Goal: Task Accomplishment & Management: Manage account settings

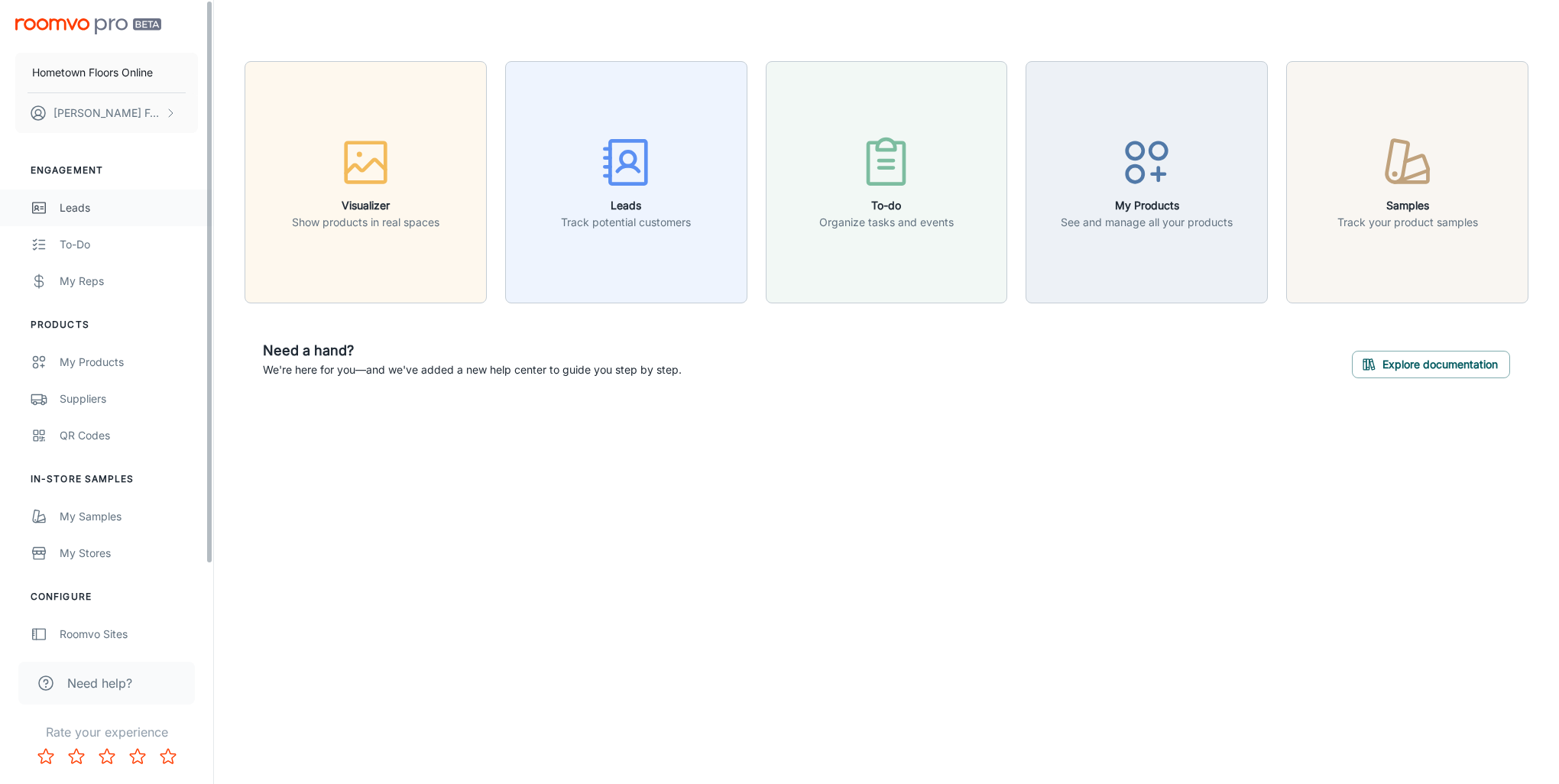
click at [113, 194] on link "Leads" at bounding box center [107, 208] width 213 height 37
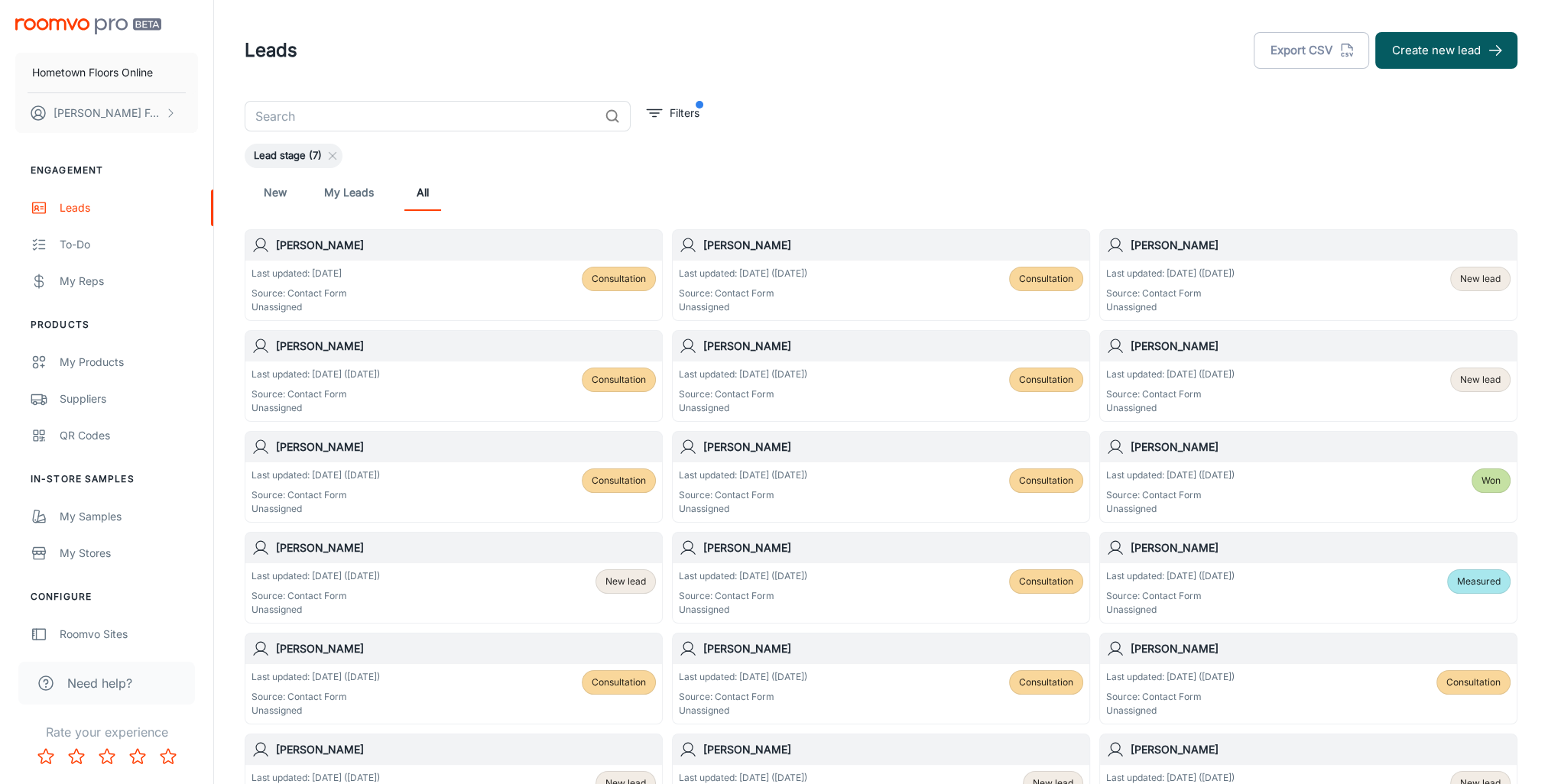
click at [1047, 378] on span "Consultation" at bounding box center [1046, 380] width 54 height 14
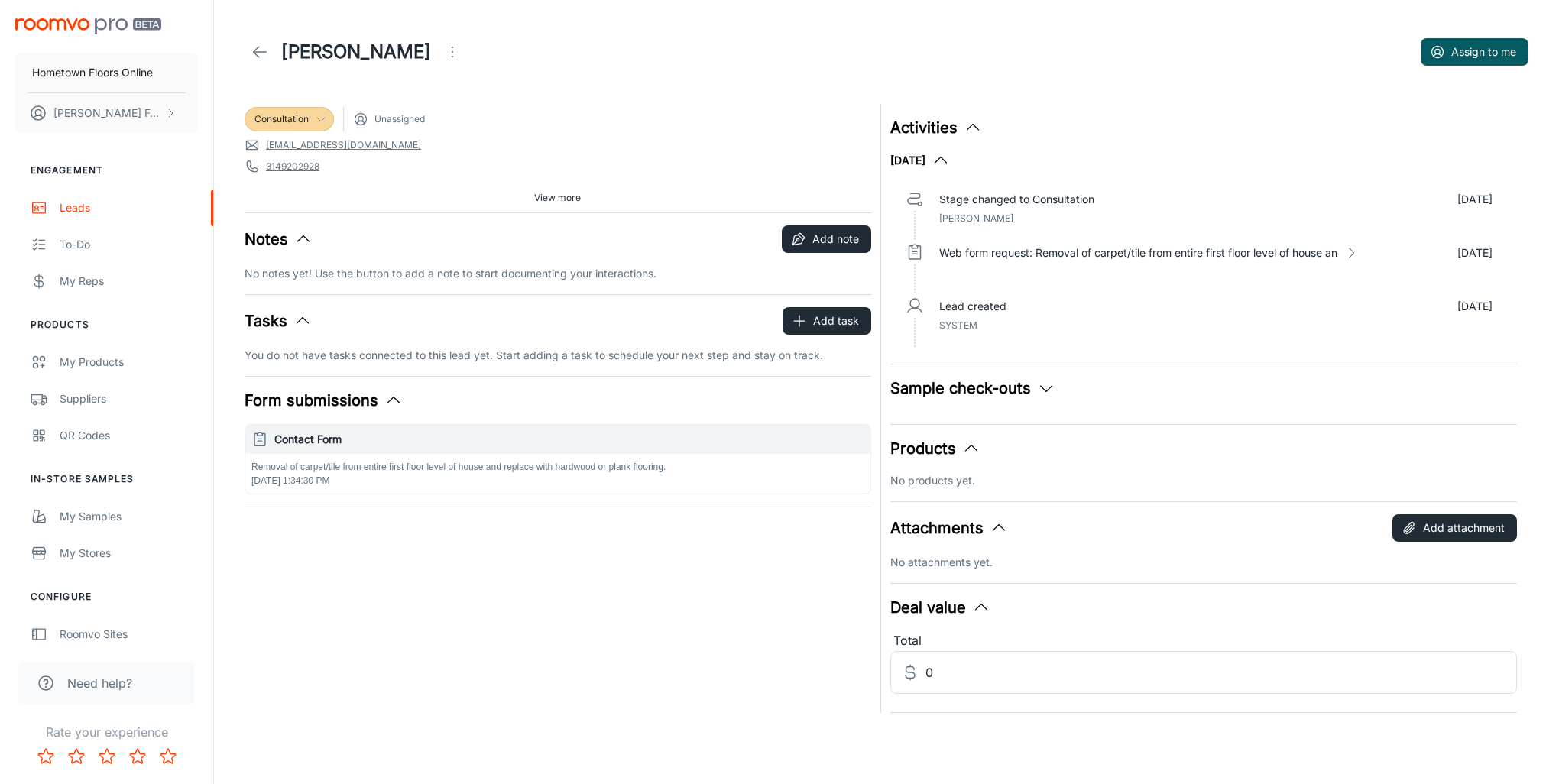
click at [304, 123] on span "Consultation" at bounding box center [282, 119] width 54 height 14
click at [324, 239] on li "Measured" at bounding box center [298, 234] width 108 height 27
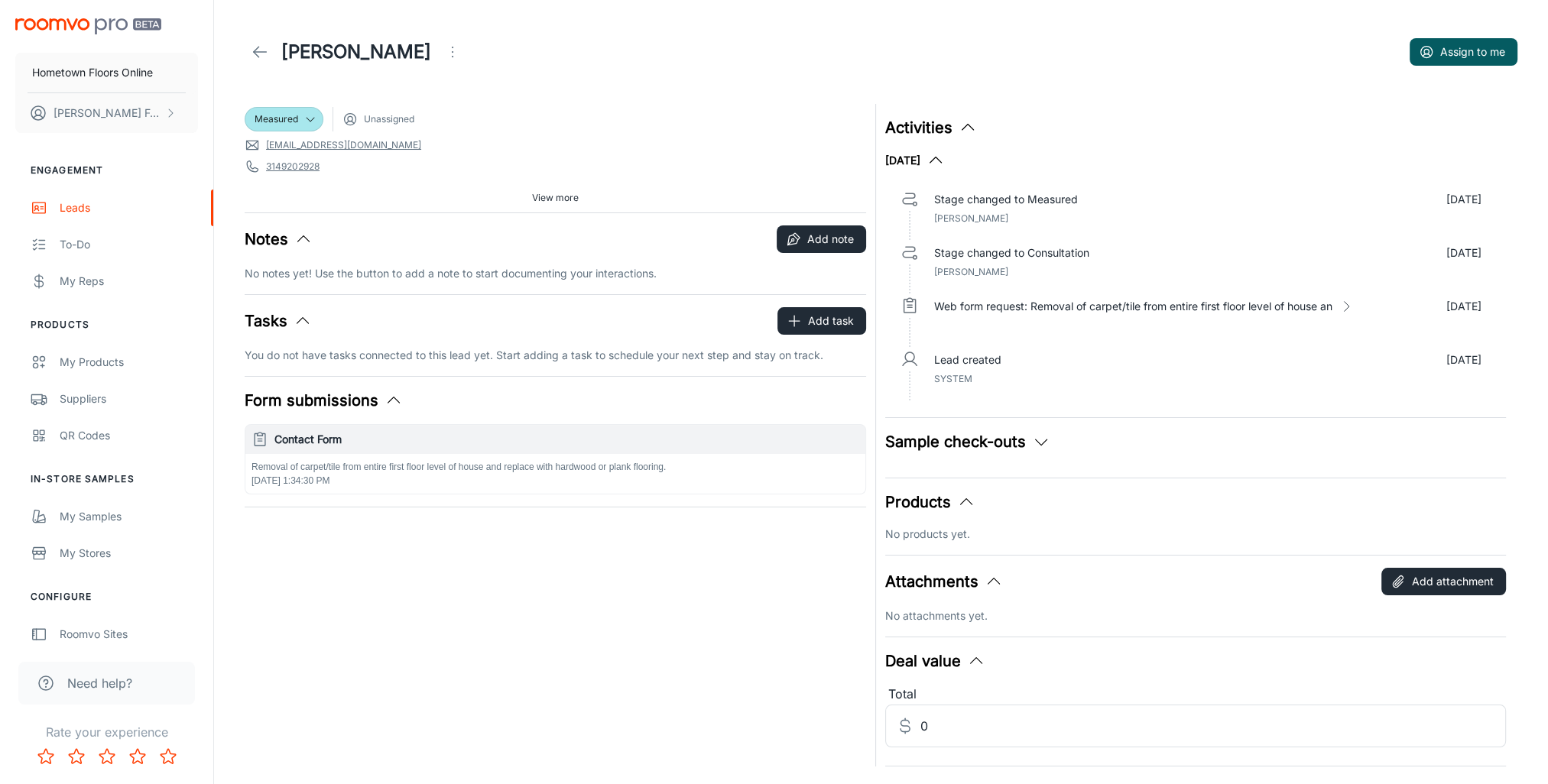
click at [259, 50] on icon at bounding box center [260, 51] width 18 height 18
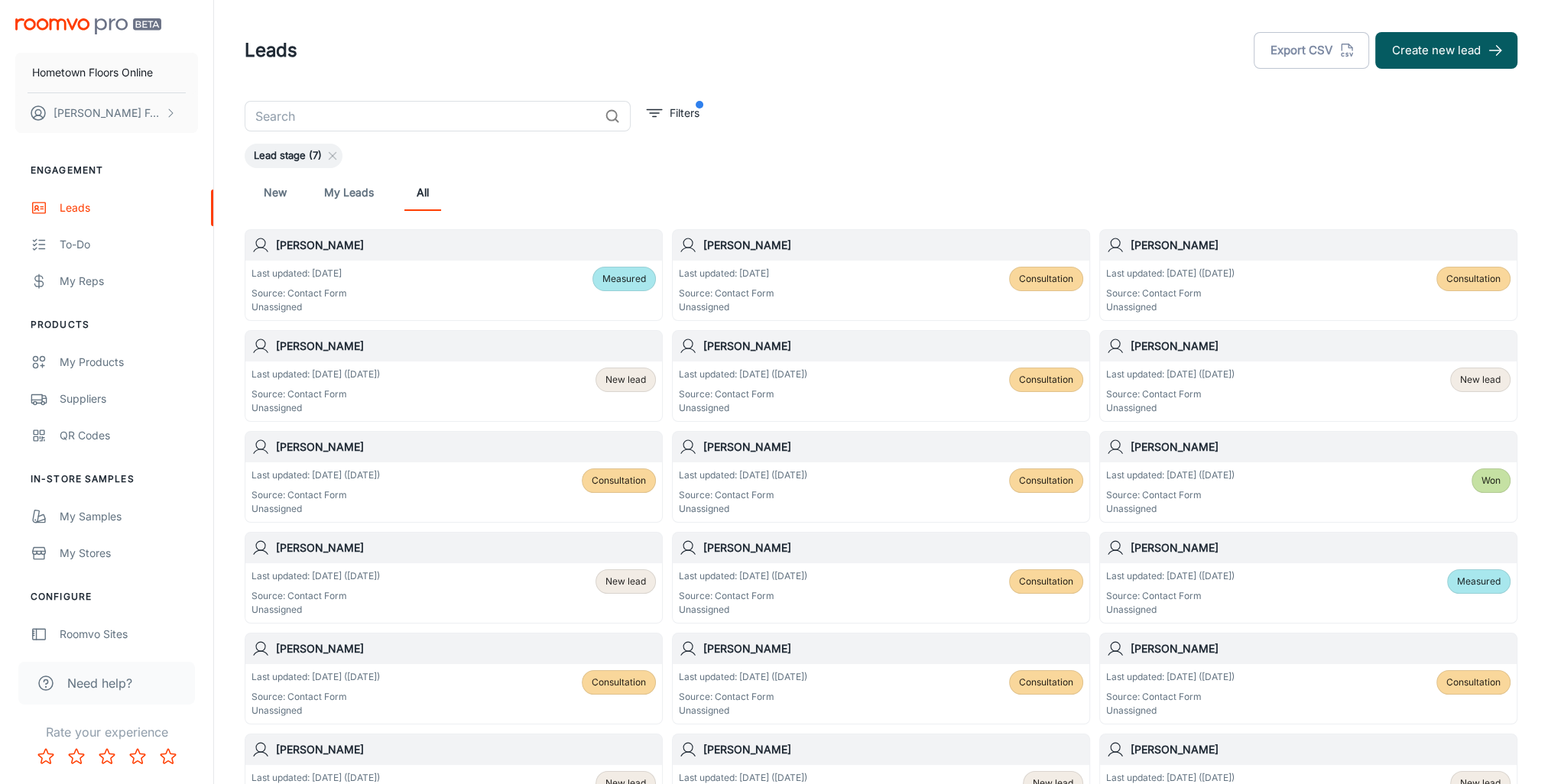
click at [624, 287] on div "Measured" at bounding box center [623, 279] width 63 height 25
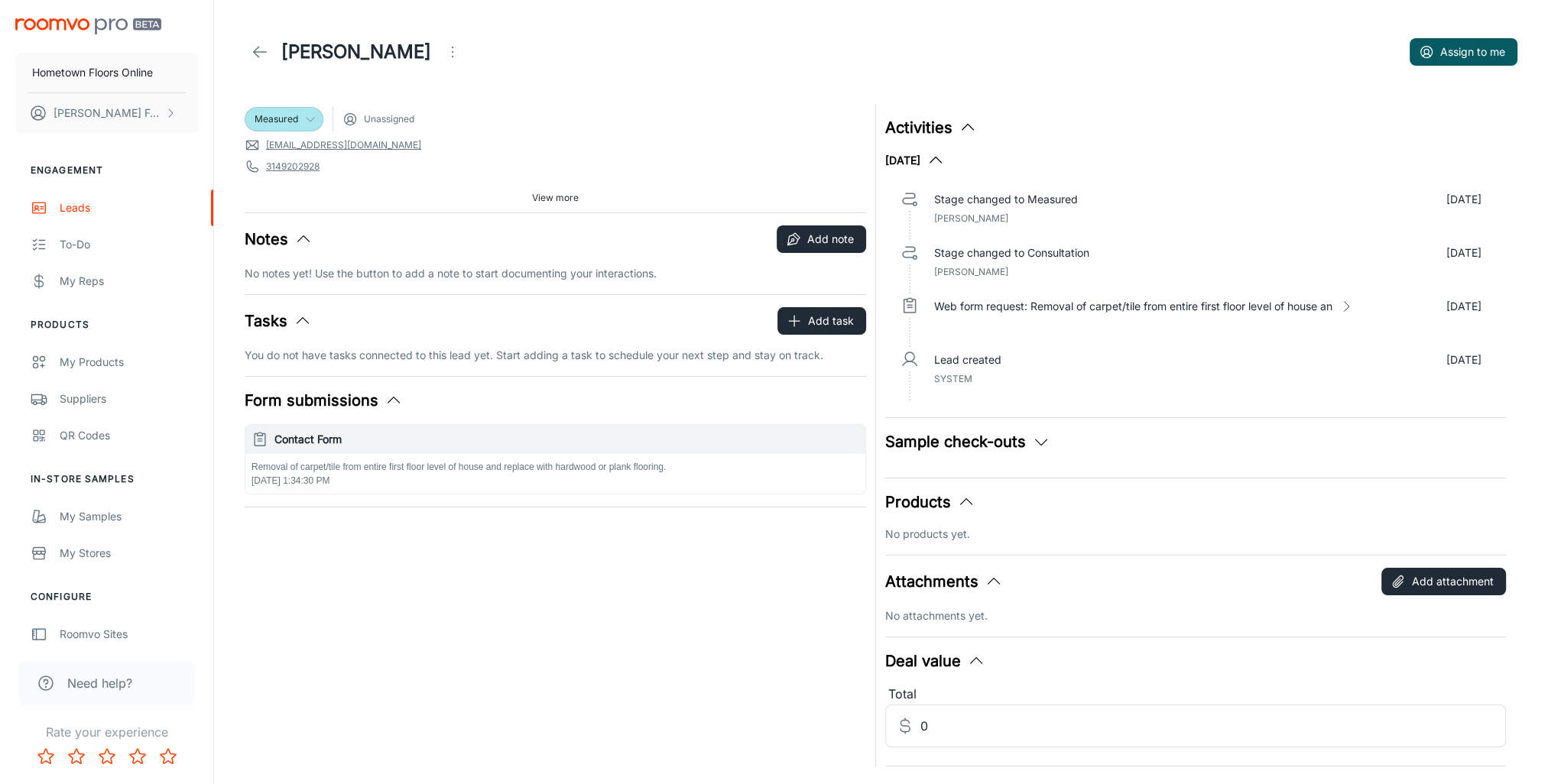
click at [308, 118] on icon at bounding box center [310, 119] width 12 height 12
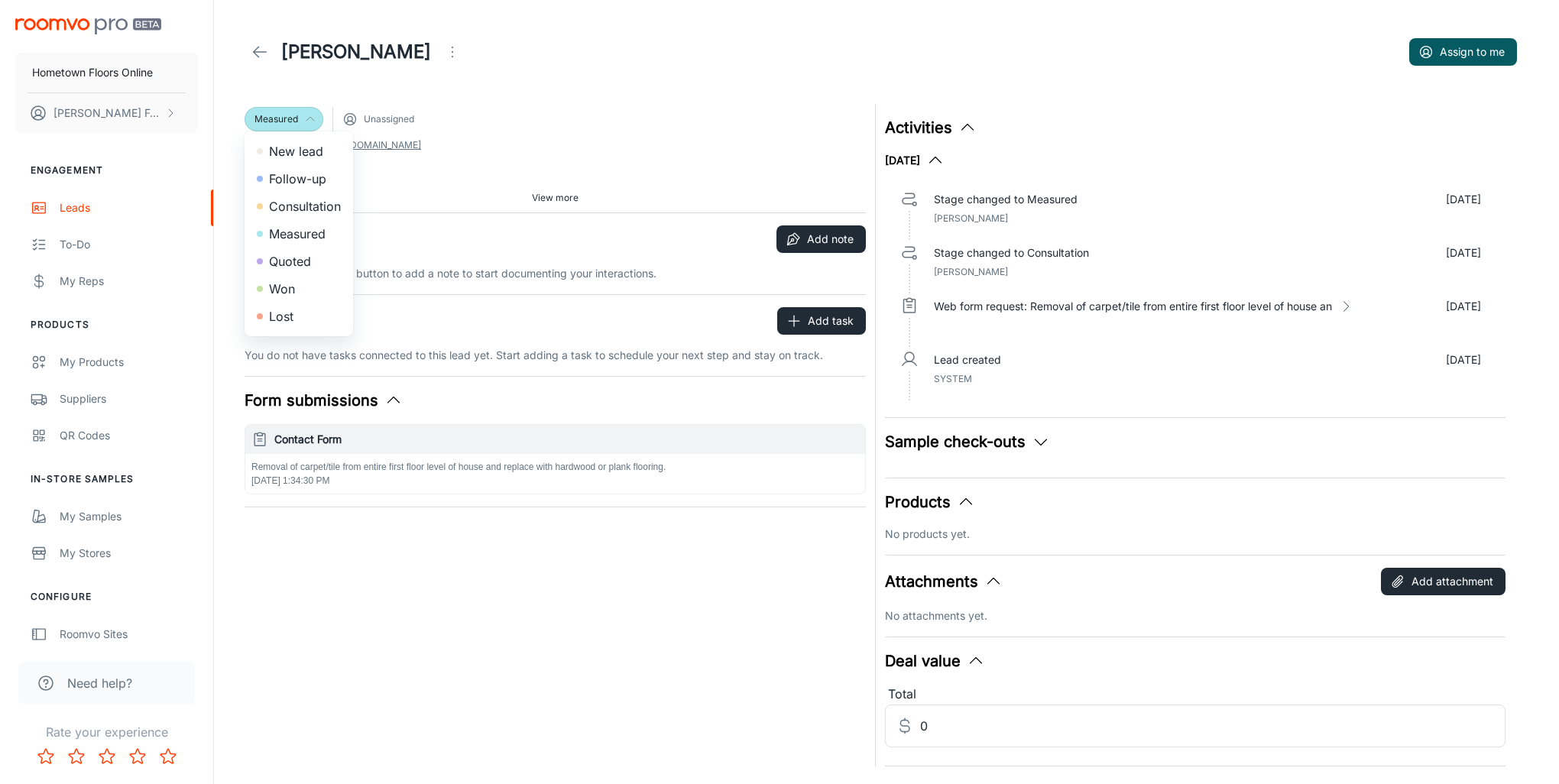
click at [328, 267] on li "Quoted" at bounding box center [298, 261] width 108 height 27
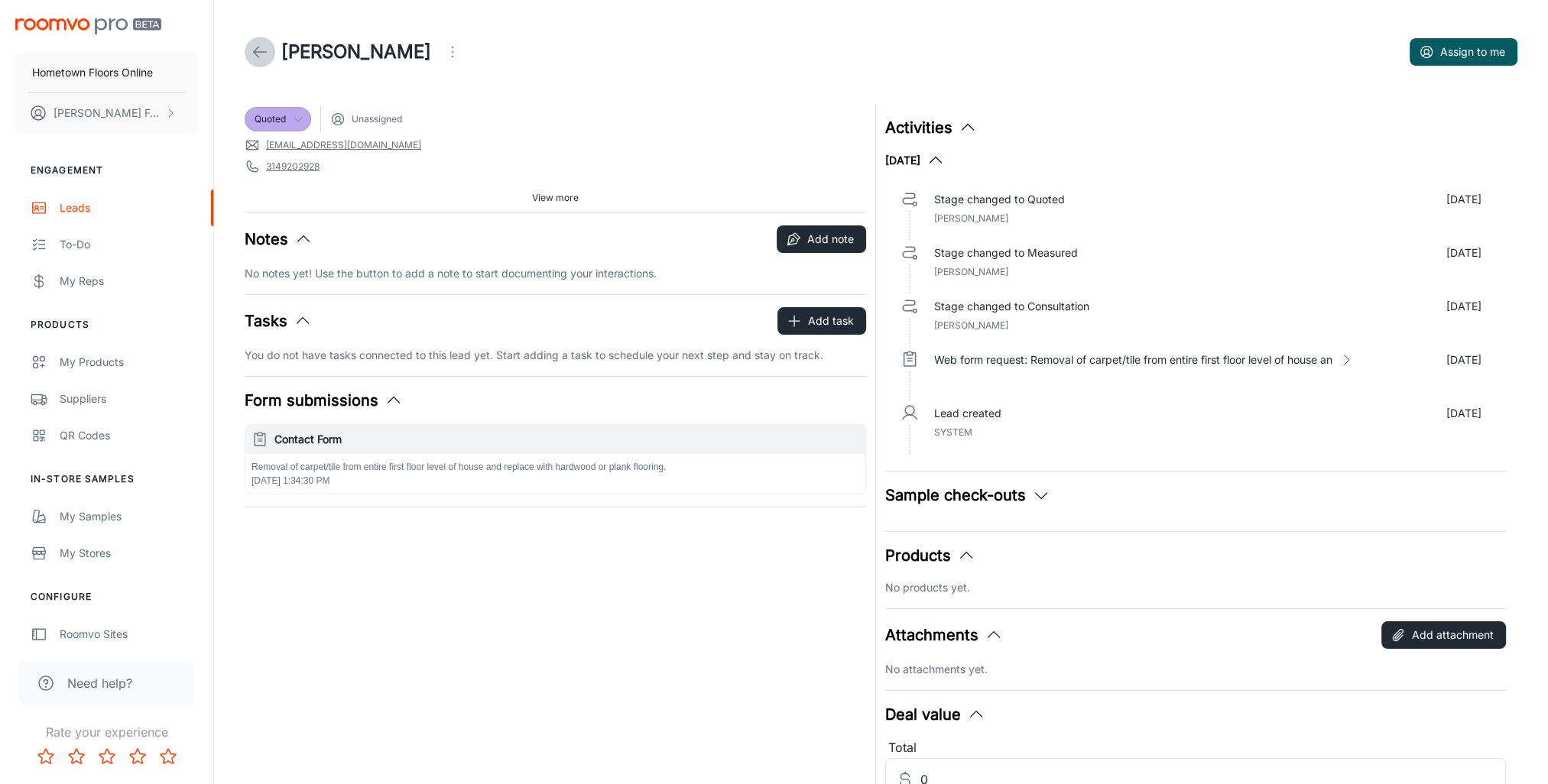
click at [254, 64] on link at bounding box center [260, 52] width 30 height 30
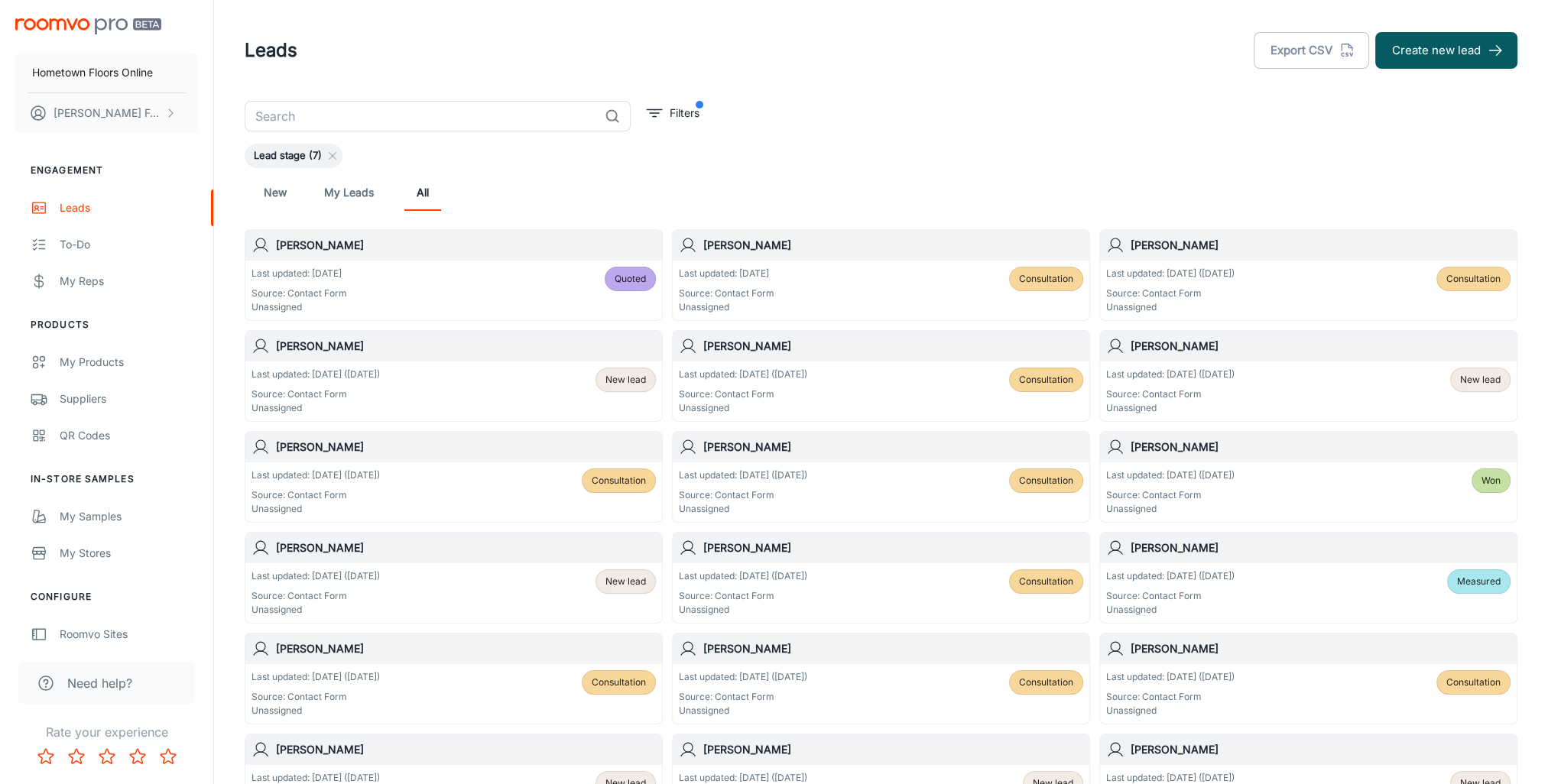
click at [1027, 272] on span "Consultation" at bounding box center [1046, 279] width 54 height 14
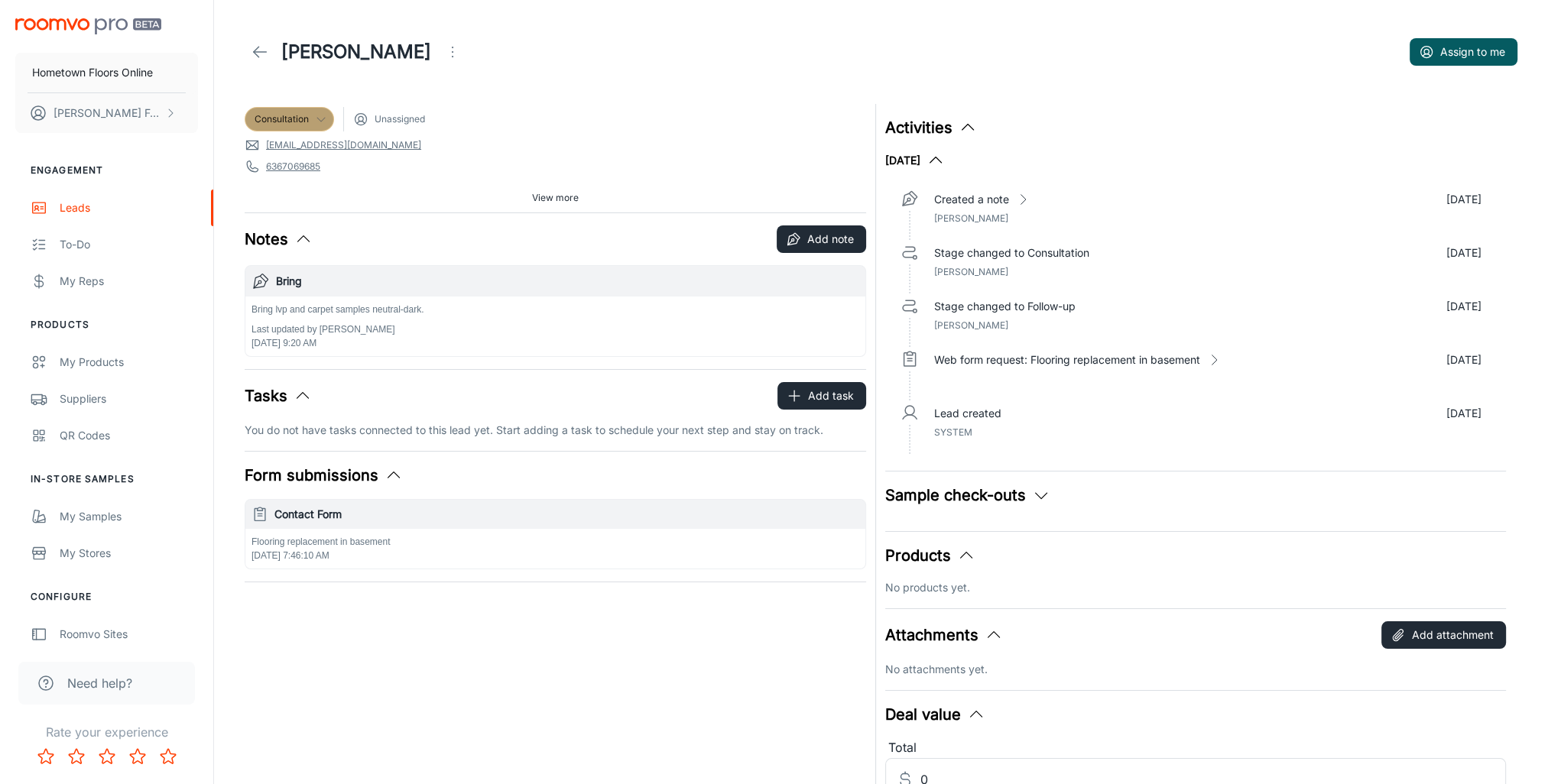
click at [321, 114] on icon at bounding box center [320, 119] width 12 height 12
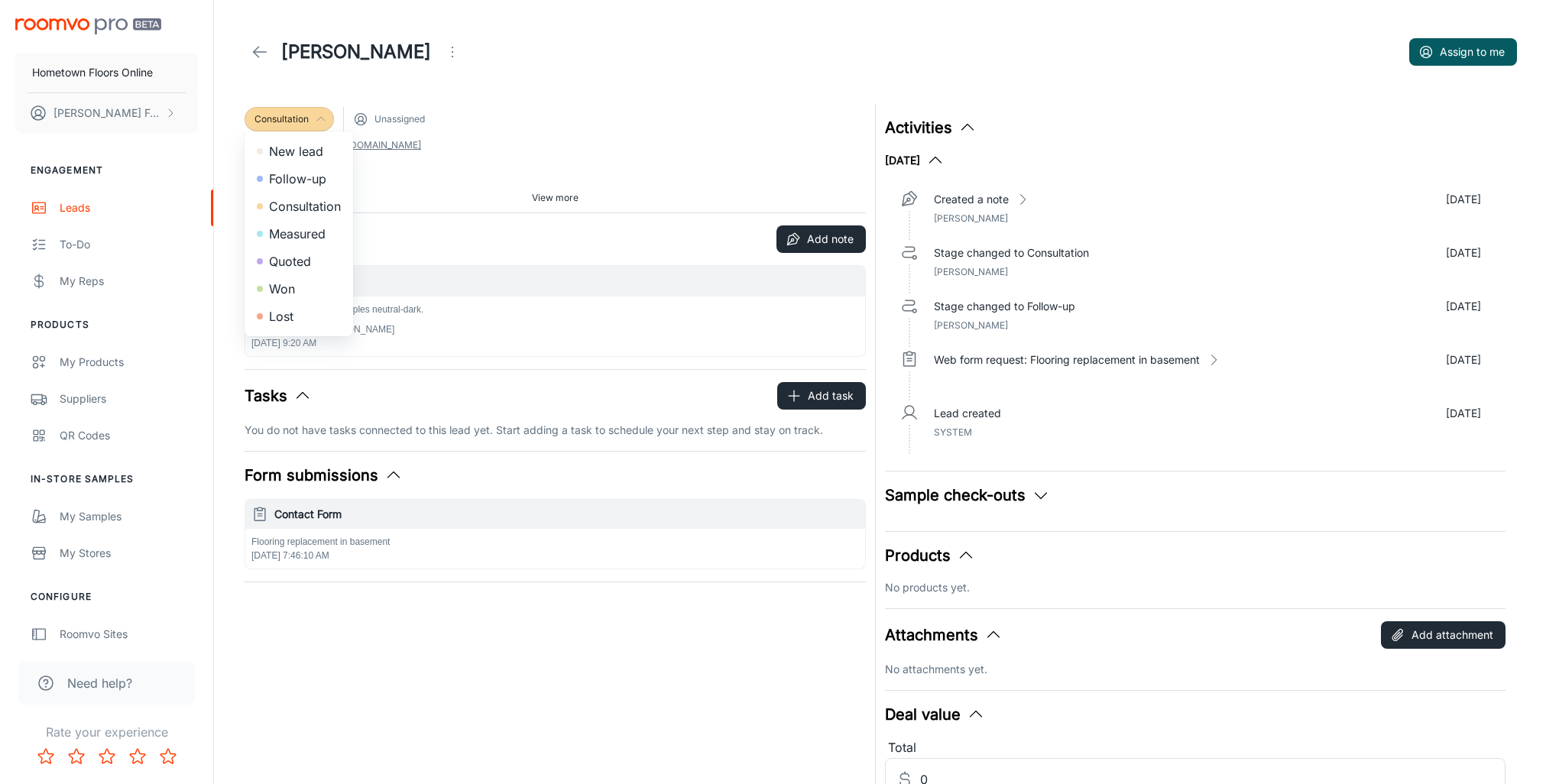
click at [308, 225] on li "Measured" at bounding box center [298, 234] width 108 height 27
